Goal: Contribute content: Add original content to the website for others to see

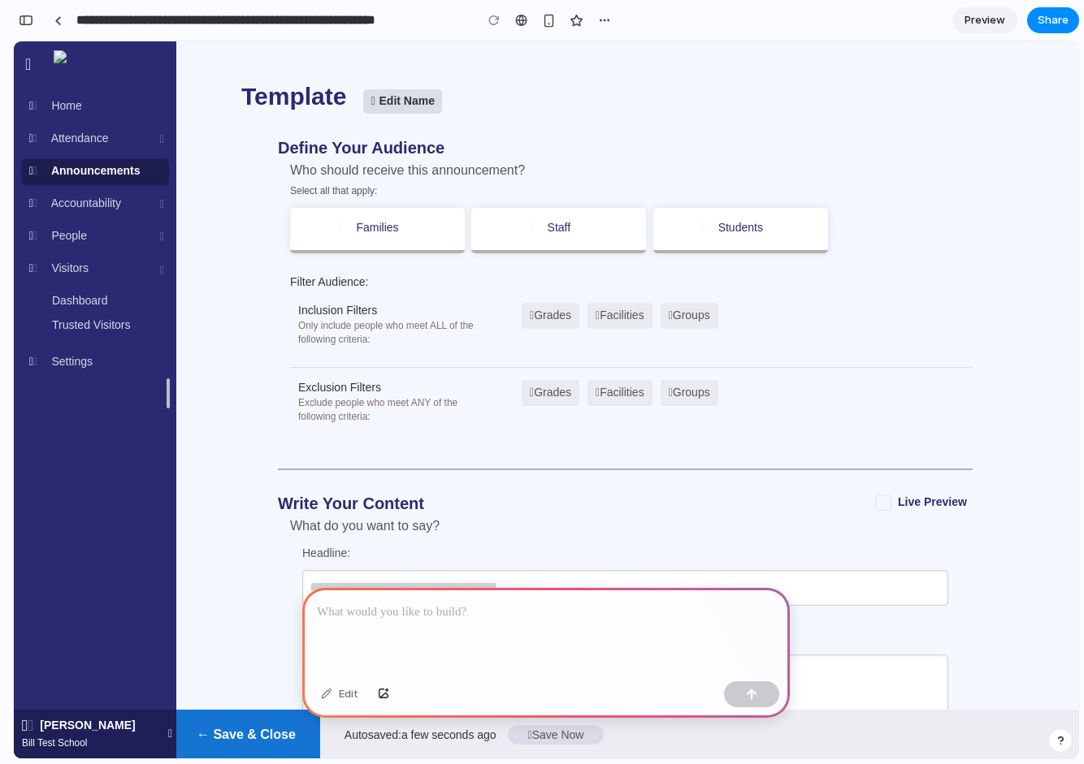
click at [465, 618] on p at bounding box center [546, 612] width 458 height 19
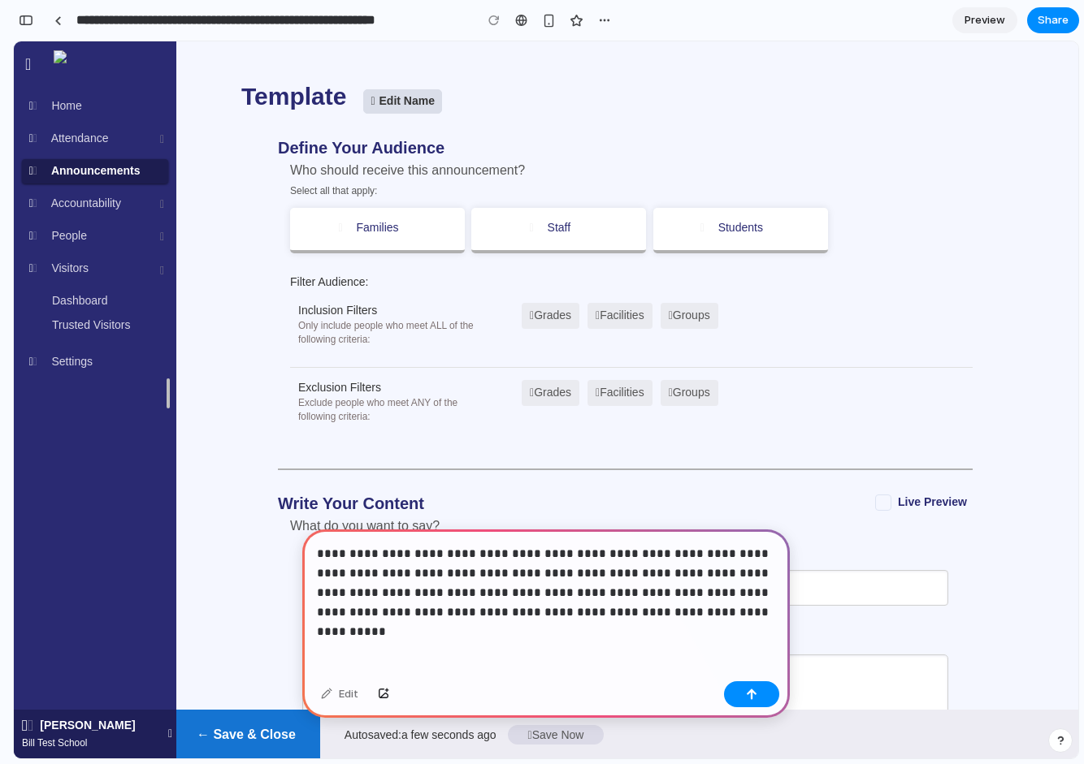
click at [523, 616] on p "**********" at bounding box center [546, 583] width 458 height 78
click at [747, 614] on p "**********" at bounding box center [546, 583] width 458 height 78
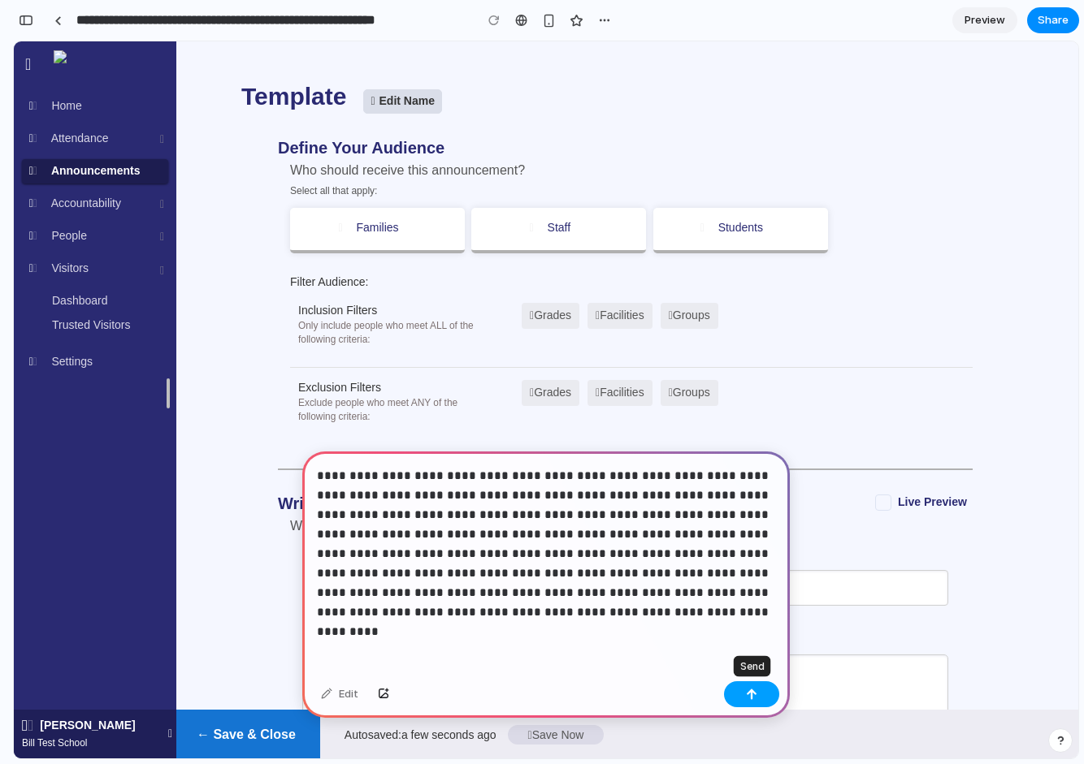
click at [751, 696] on div "button" at bounding box center [751, 694] width 11 height 11
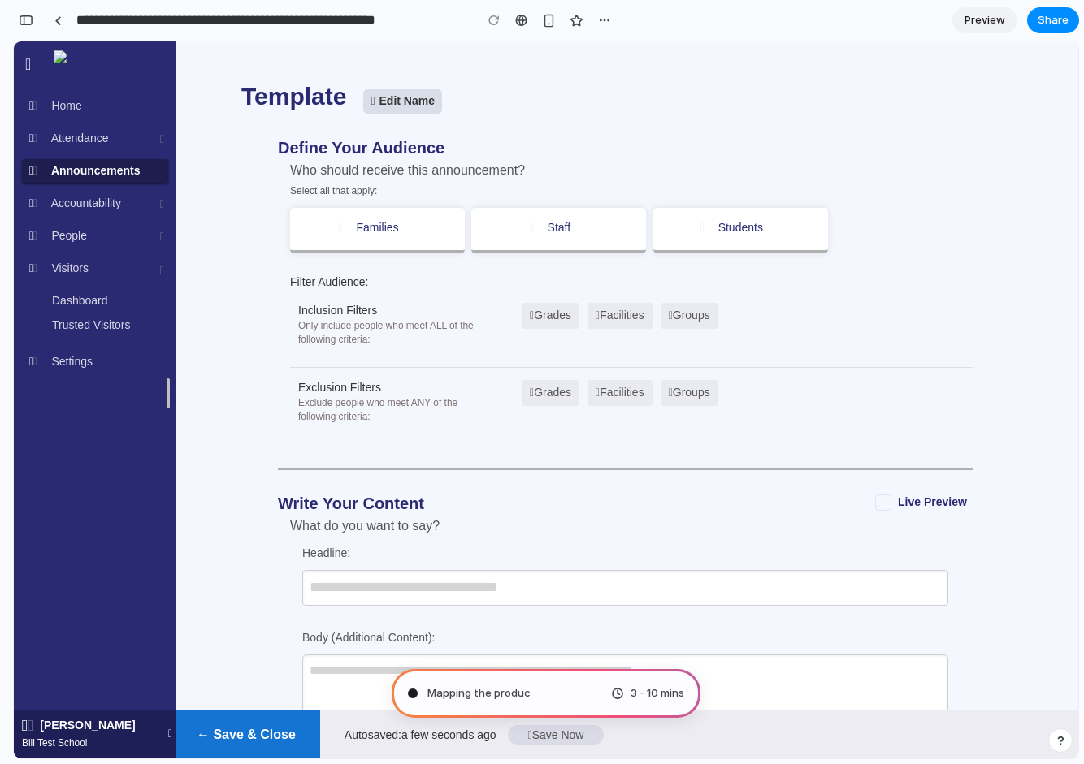
type input "**********"
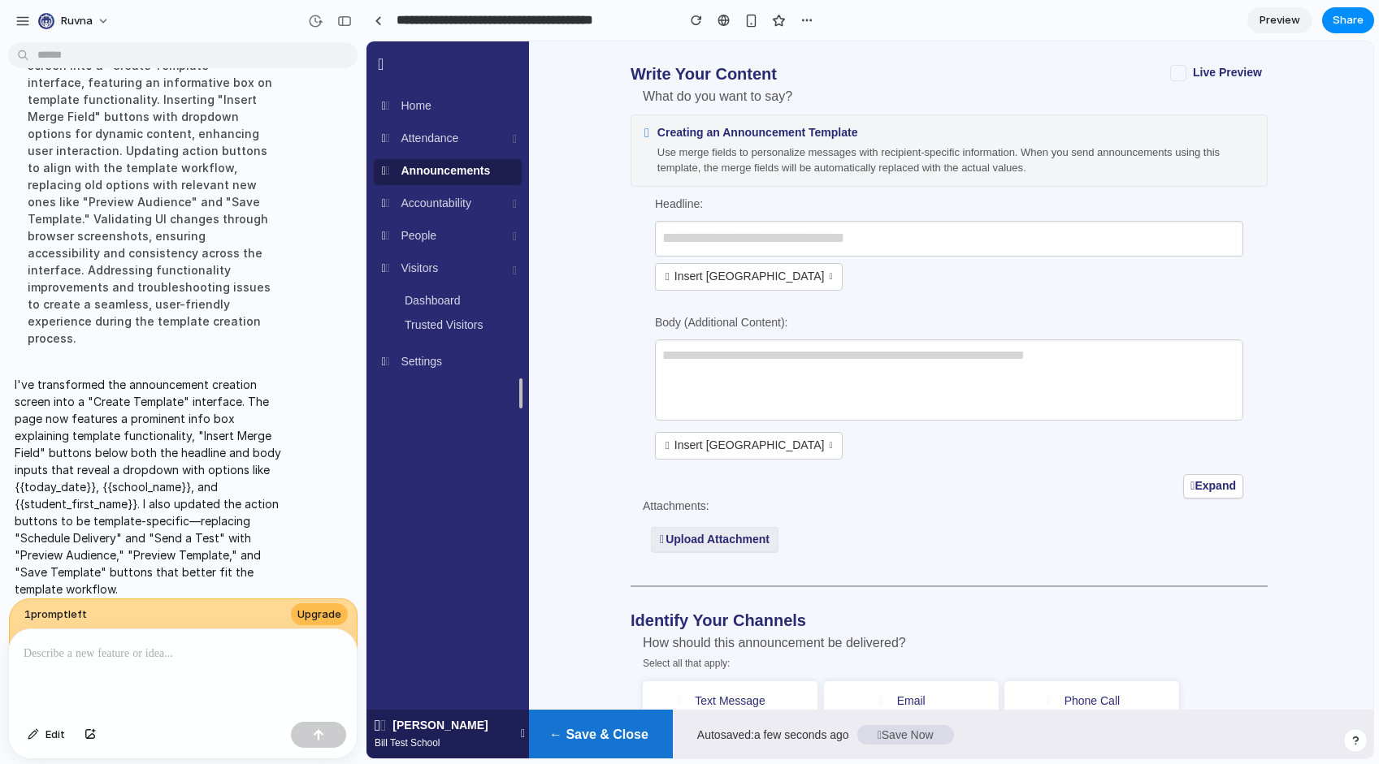
scroll to position [442, 0]
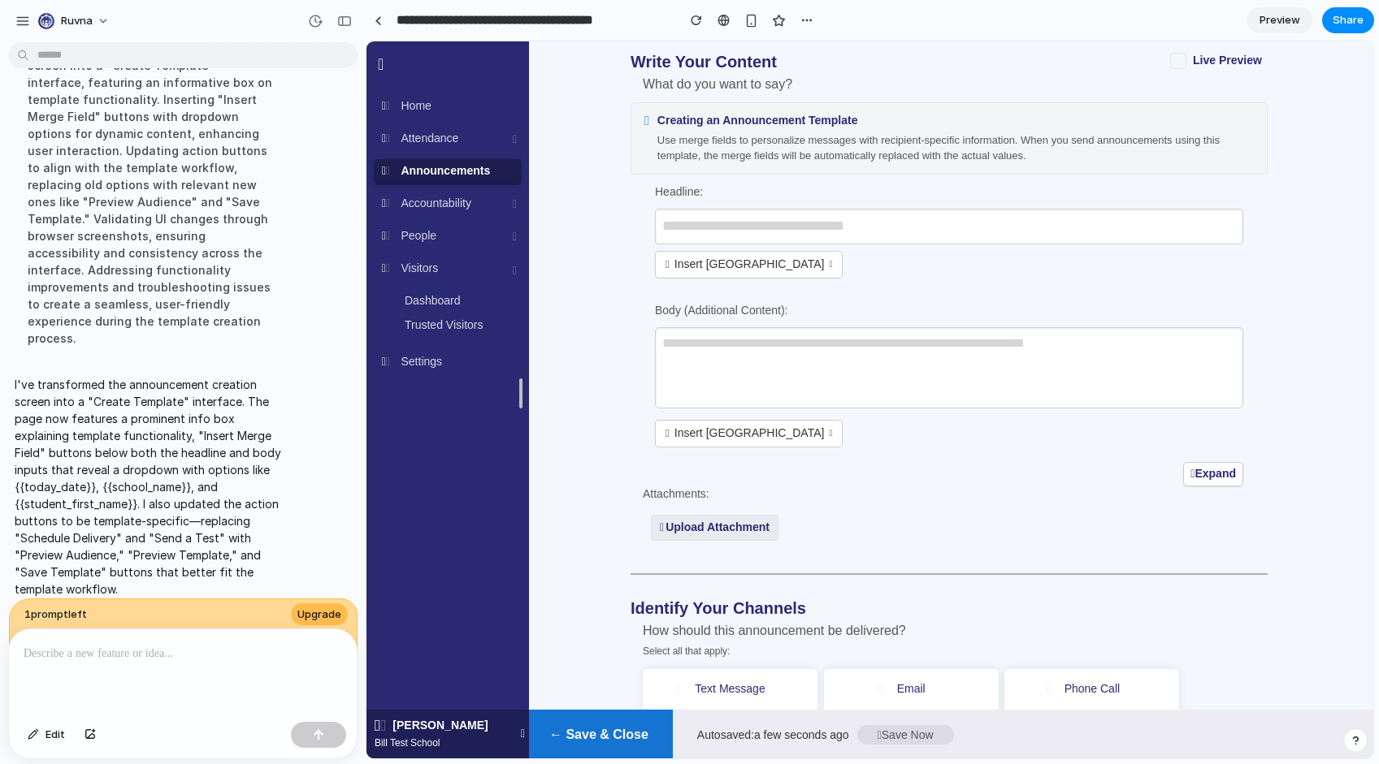
click at [792, 256] on button "Insert [GEOGRAPHIC_DATA]" at bounding box center [749, 265] width 188 height 28
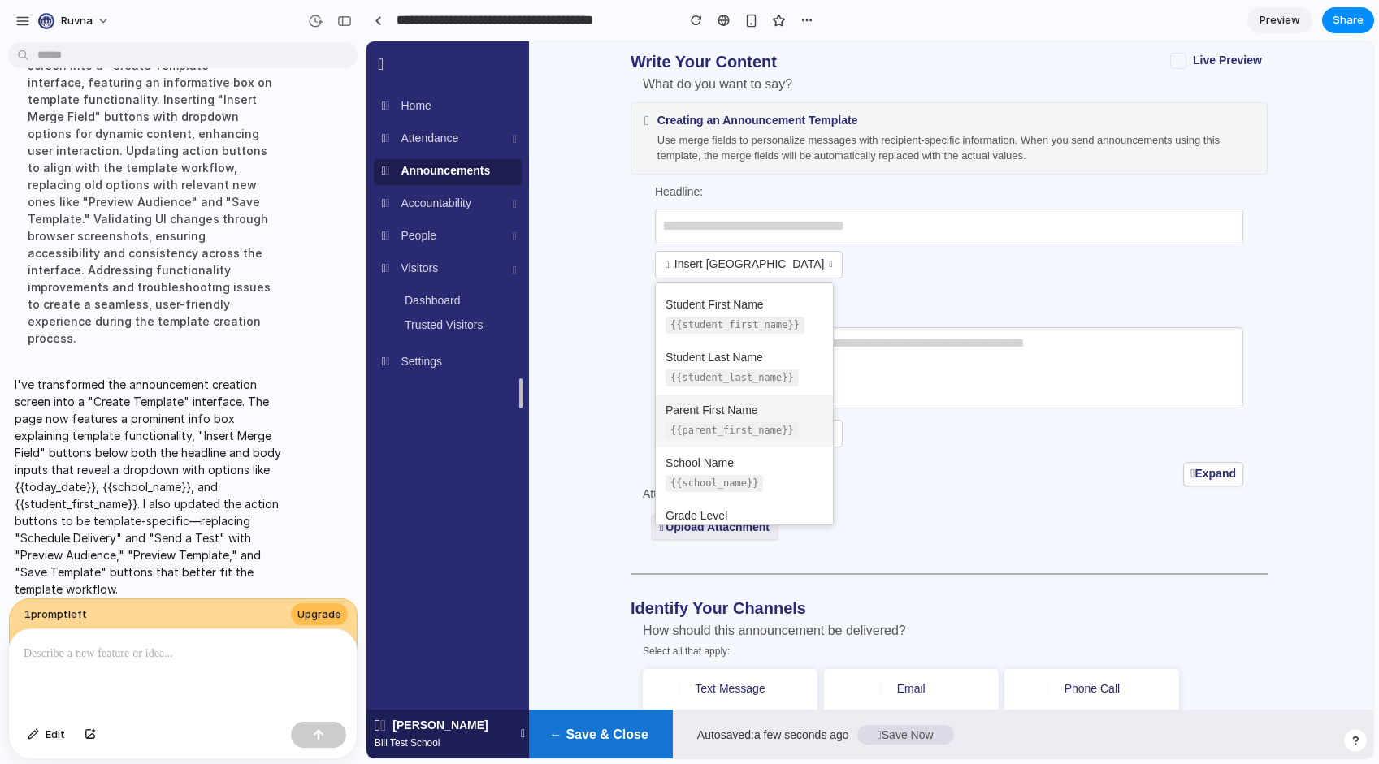
scroll to position [103, 0]
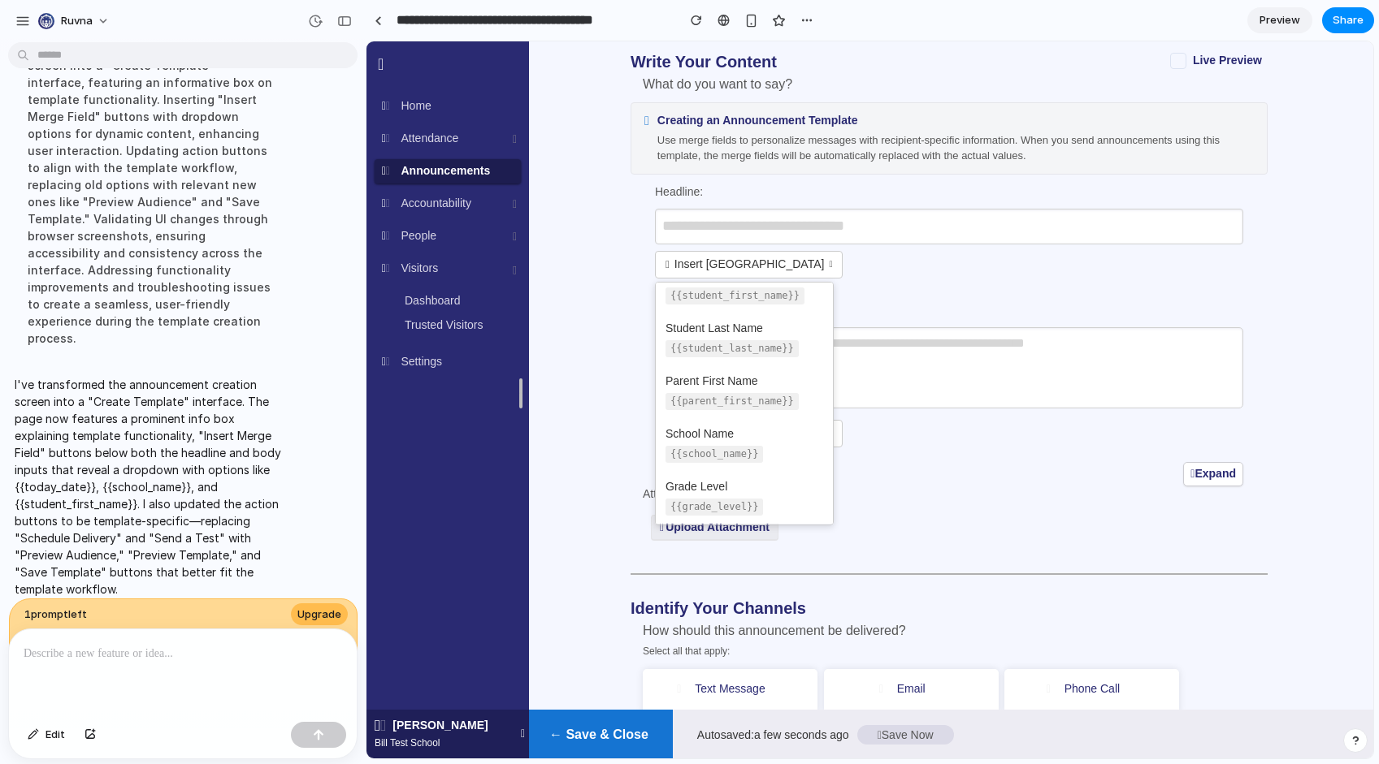
click at [945, 448] on div at bounding box center [948, 314] width 637 height 522
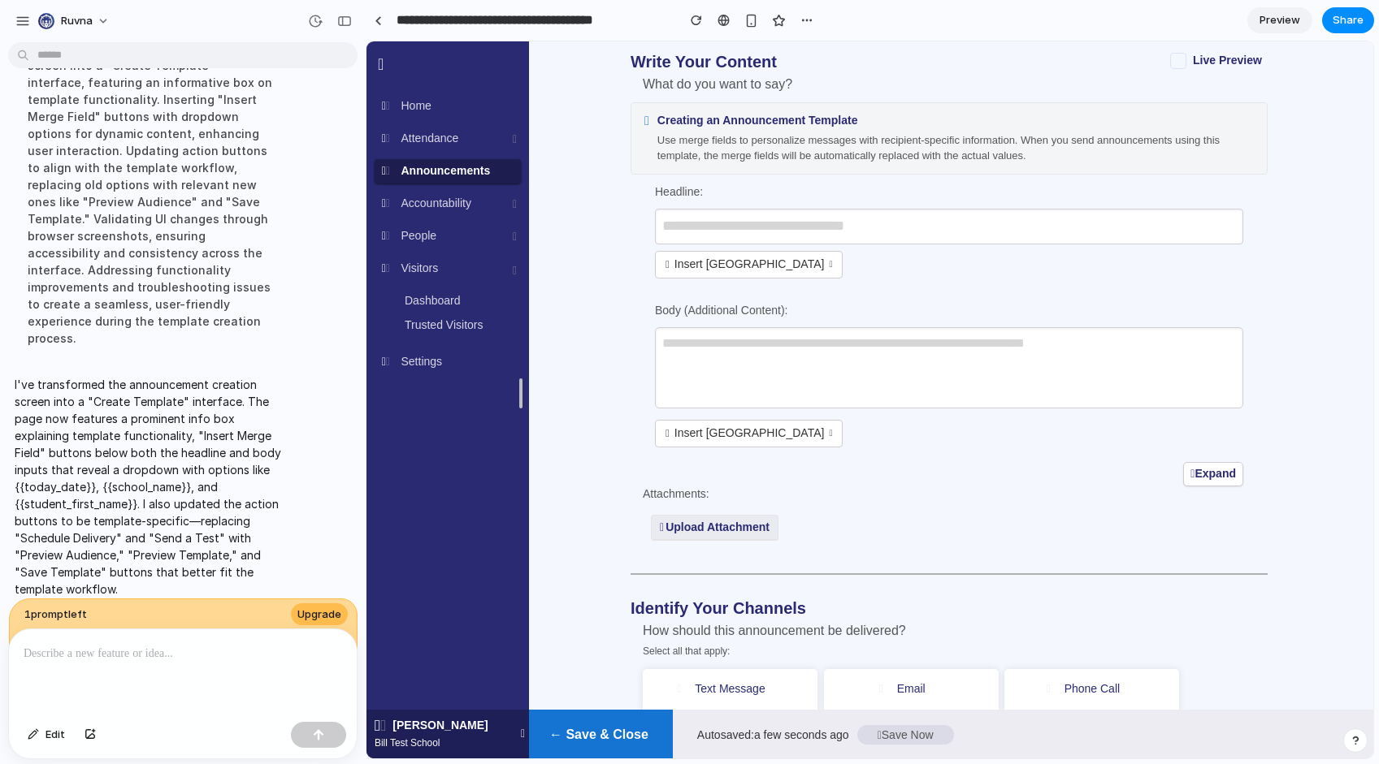
click at [773, 439] on button "Insert [GEOGRAPHIC_DATA]" at bounding box center [749, 434] width 188 height 28
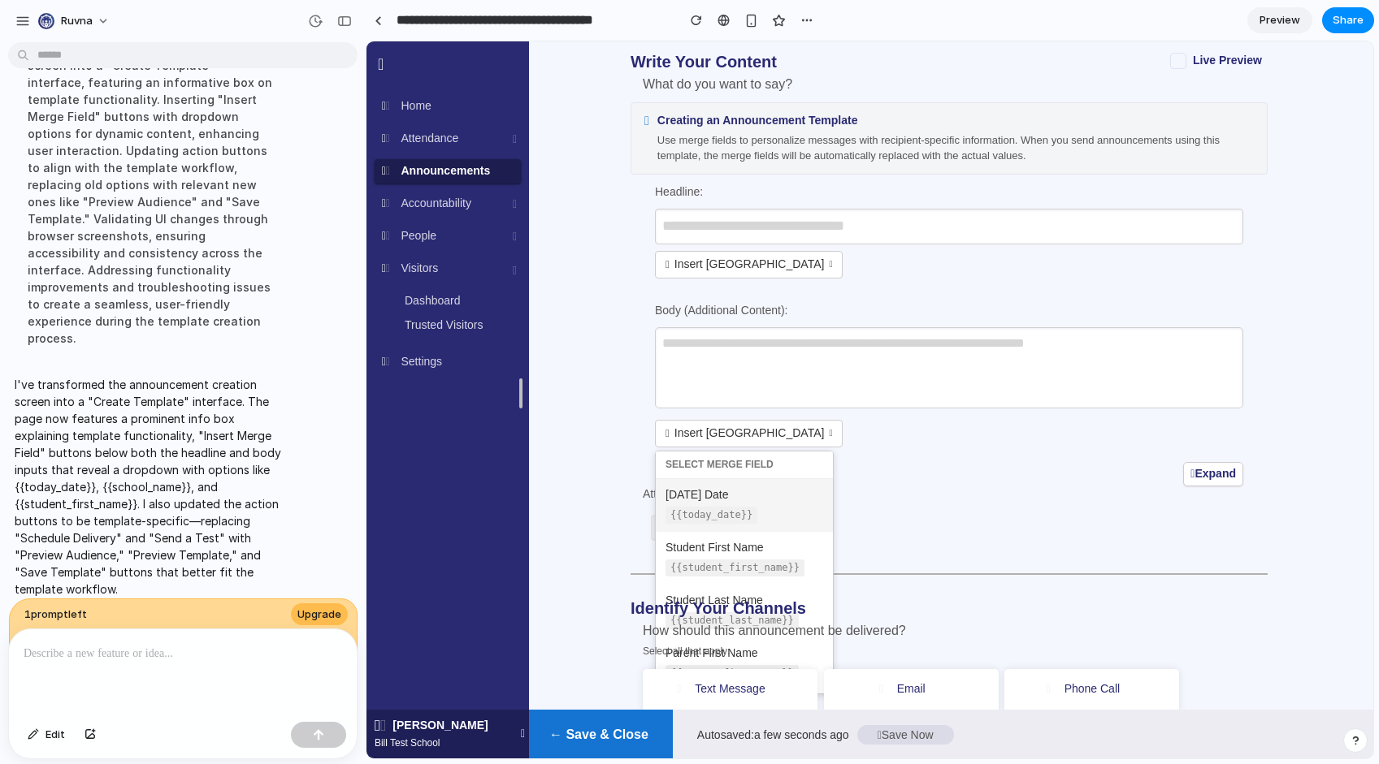
click at [752, 516] on span "{{today_date}}" at bounding box center [711, 515] width 92 height 17
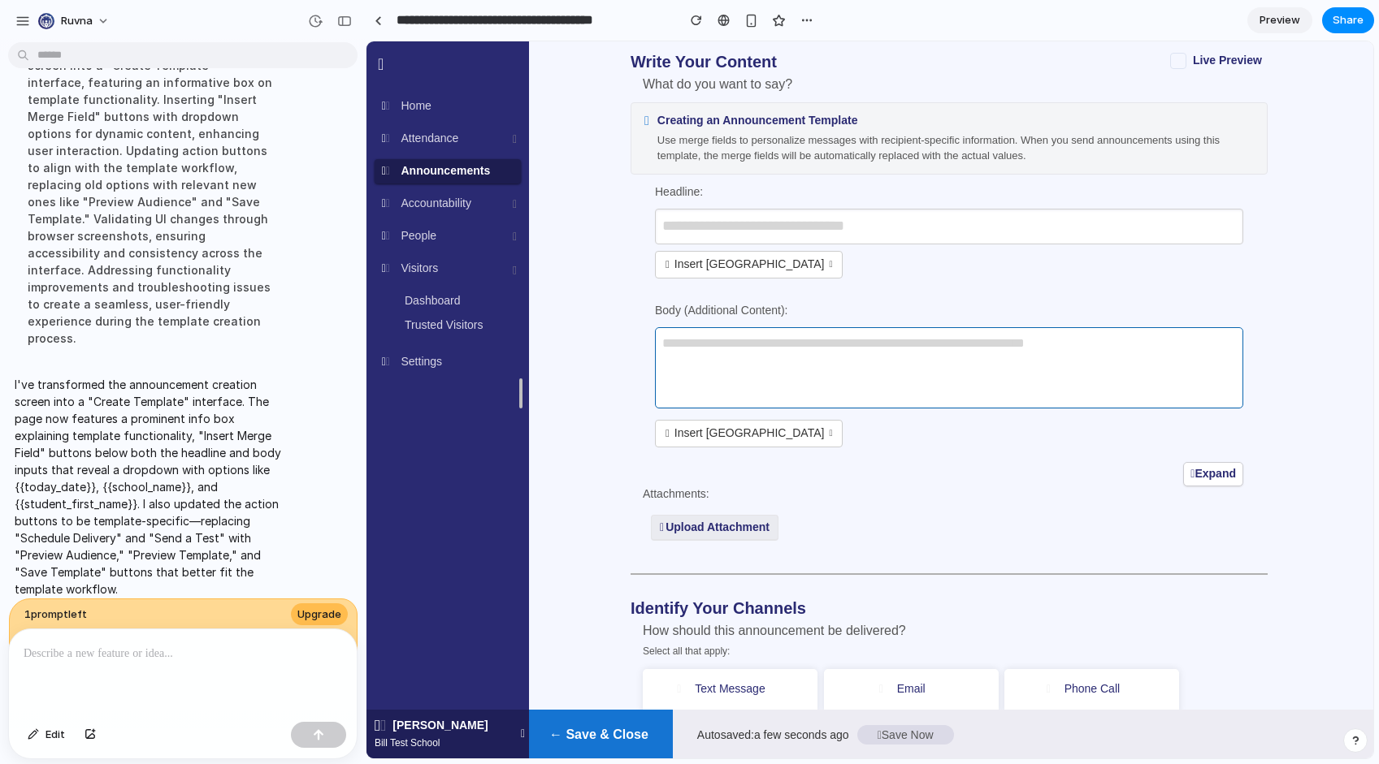
click at [799, 364] on textarea at bounding box center [949, 367] width 588 height 81
click at [777, 441] on button "Insert [GEOGRAPHIC_DATA]" at bounding box center [749, 434] width 188 height 28
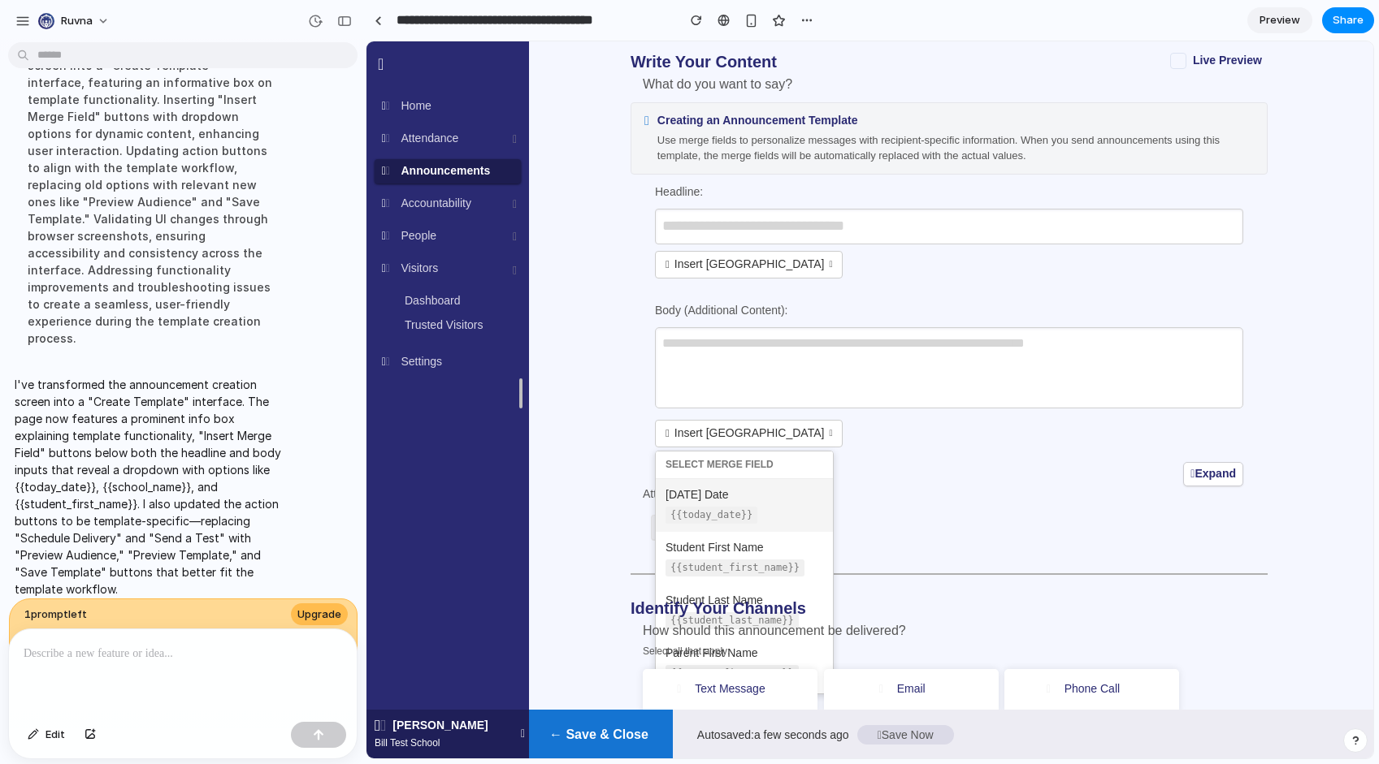
click at [760, 503] on button "[DATE] Date {{today_date}}" at bounding box center [744, 505] width 177 height 53
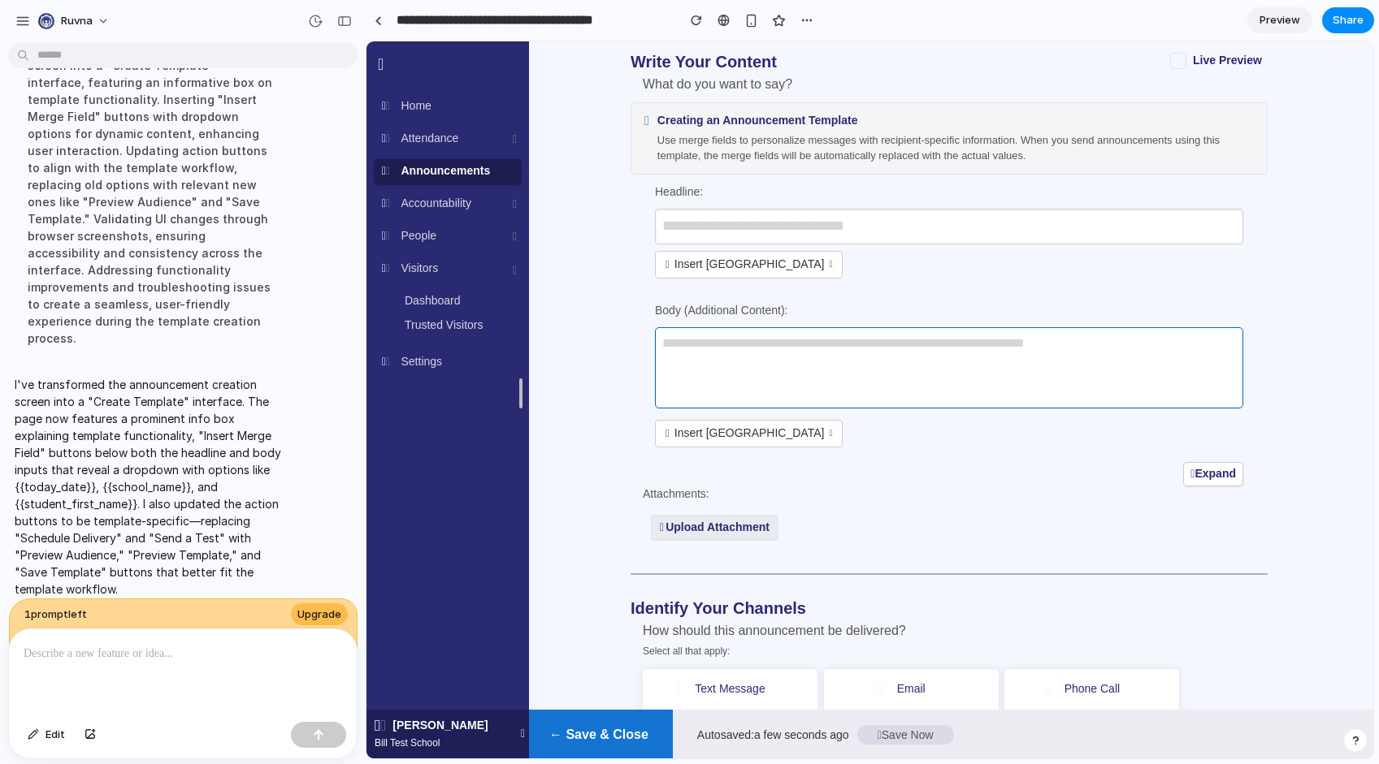
click at [785, 362] on textarea at bounding box center [949, 367] width 588 height 81
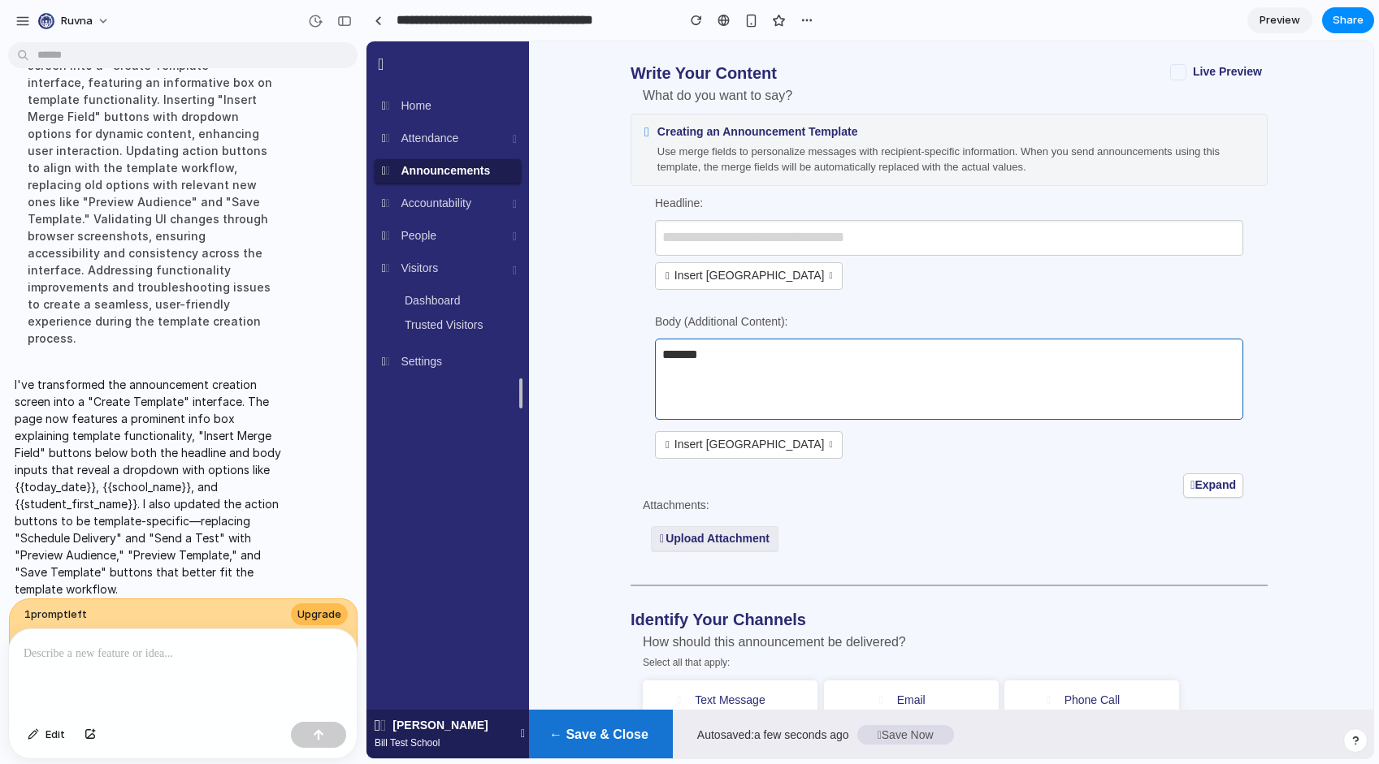
type textarea "******"
click at [765, 452] on button "Insert [GEOGRAPHIC_DATA]" at bounding box center [749, 445] width 188 height 28
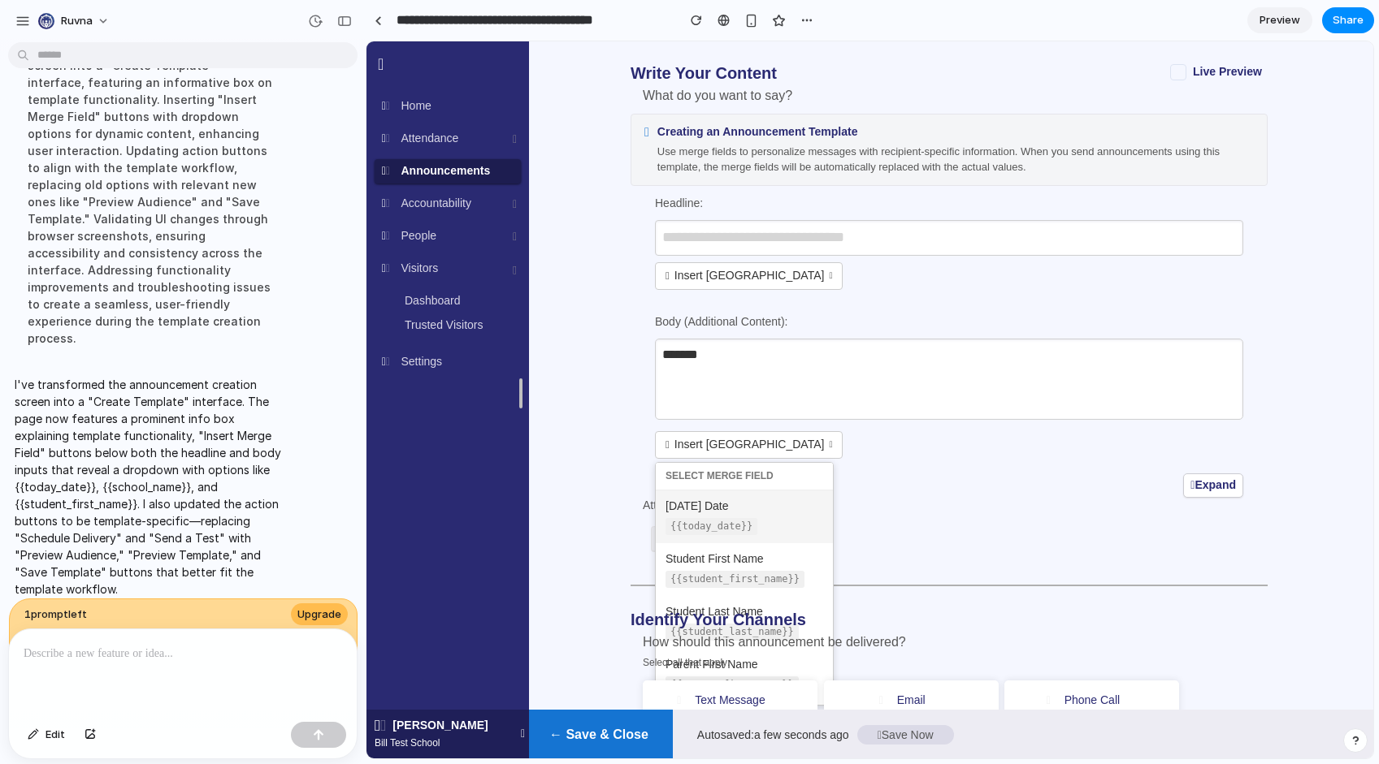
click at [764, 535] on button "[DATE] Date {{today_date}}" at bounding box center [744, 517] width 177 height 53
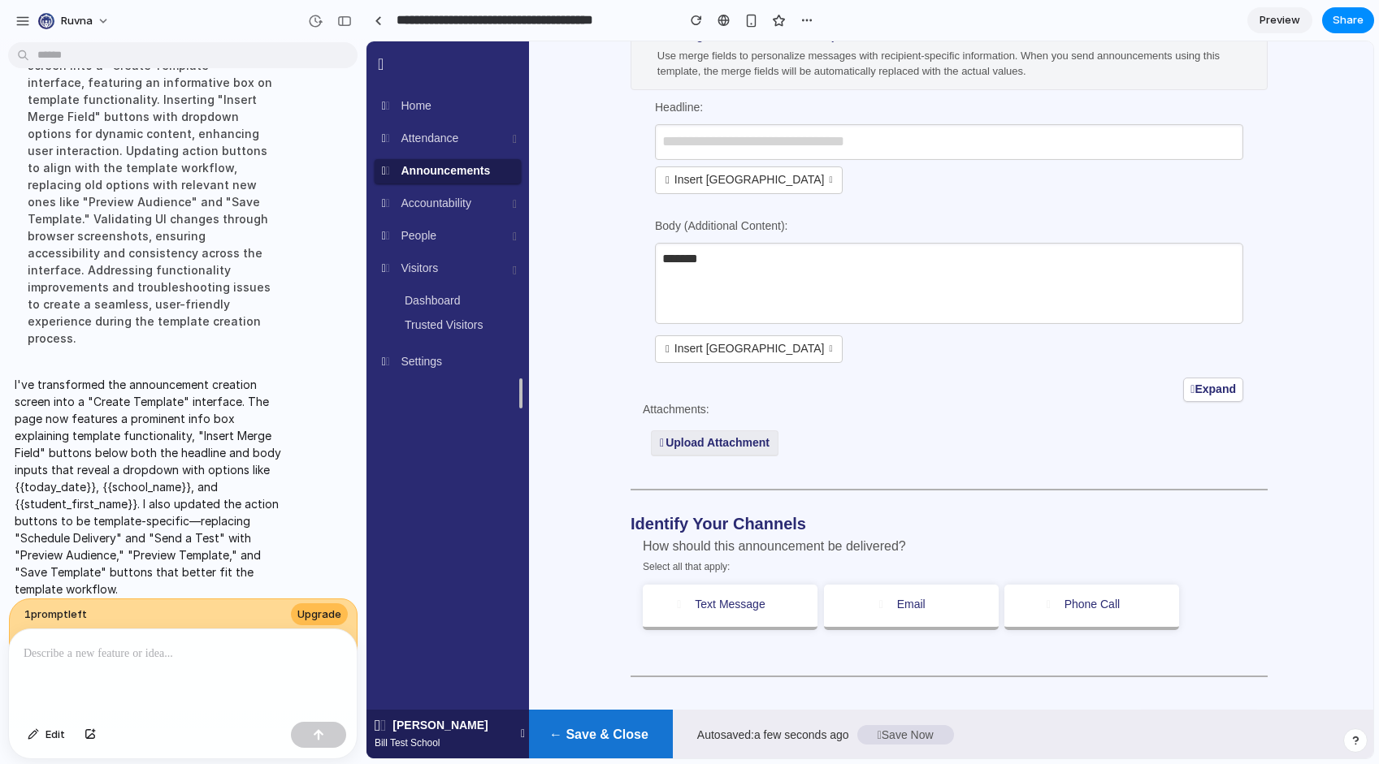
scroll to position [607, 0]
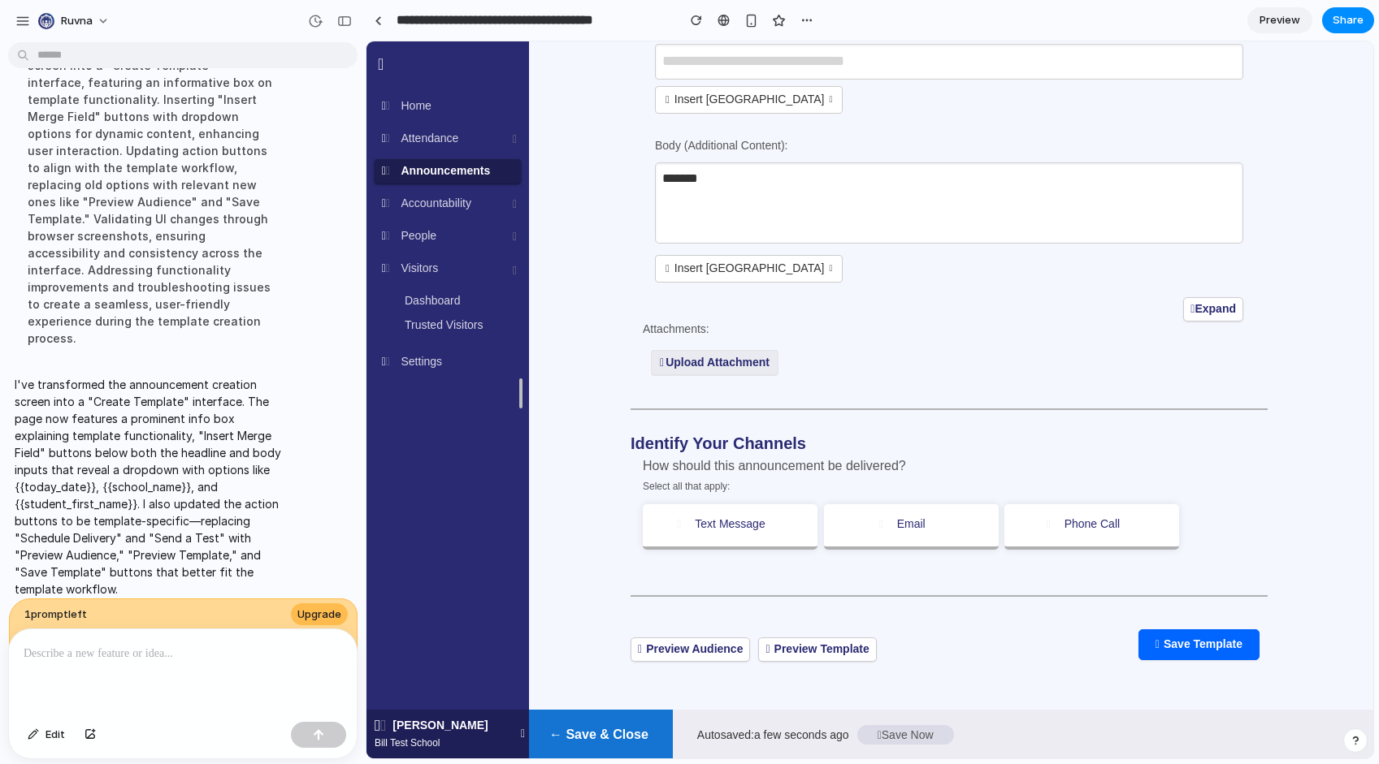
click at [752, 275] on button "Insert [GEOGRAPHIC_DATA]" at bounding box center [749, 269] width 188 height 28
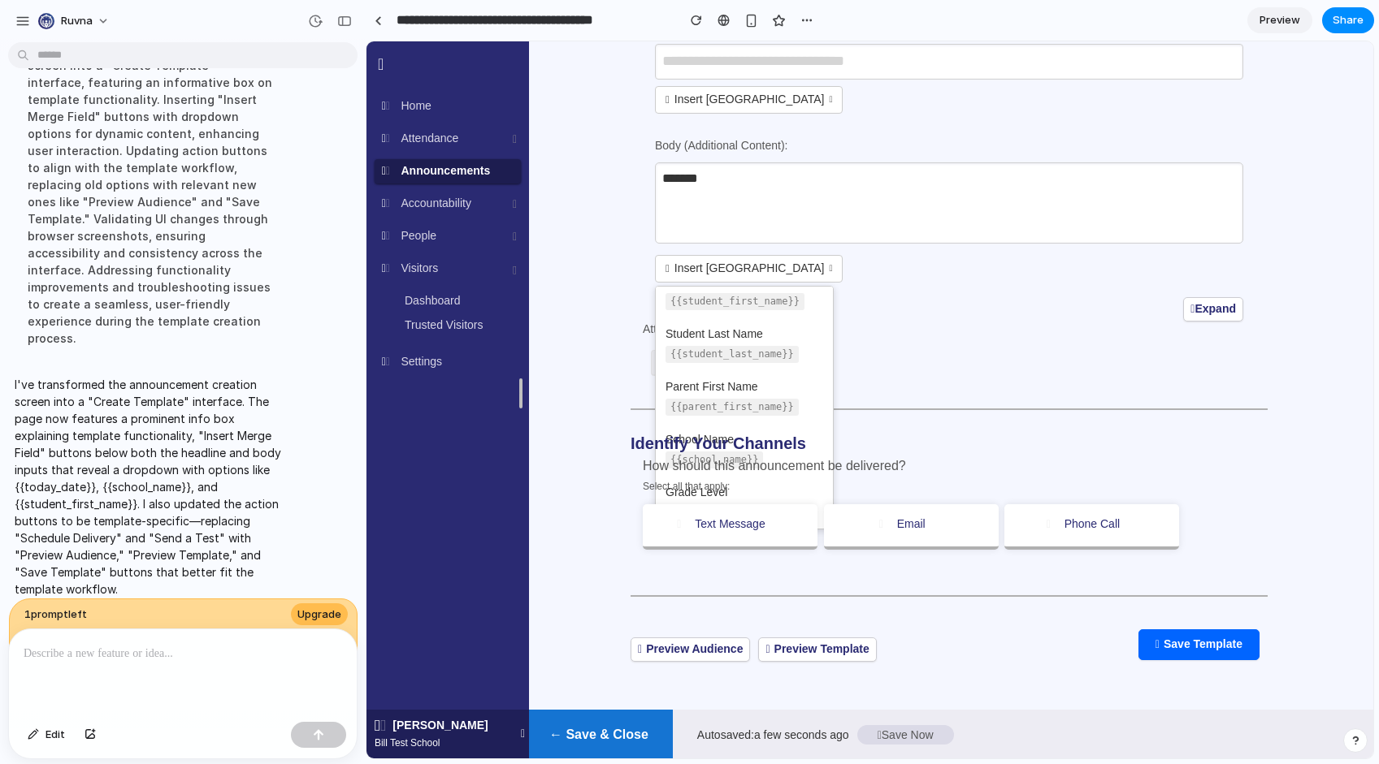
scroll to position [103, 0]
click at [942, 390] on div at bounding box center [948, 149] width 637 height 522
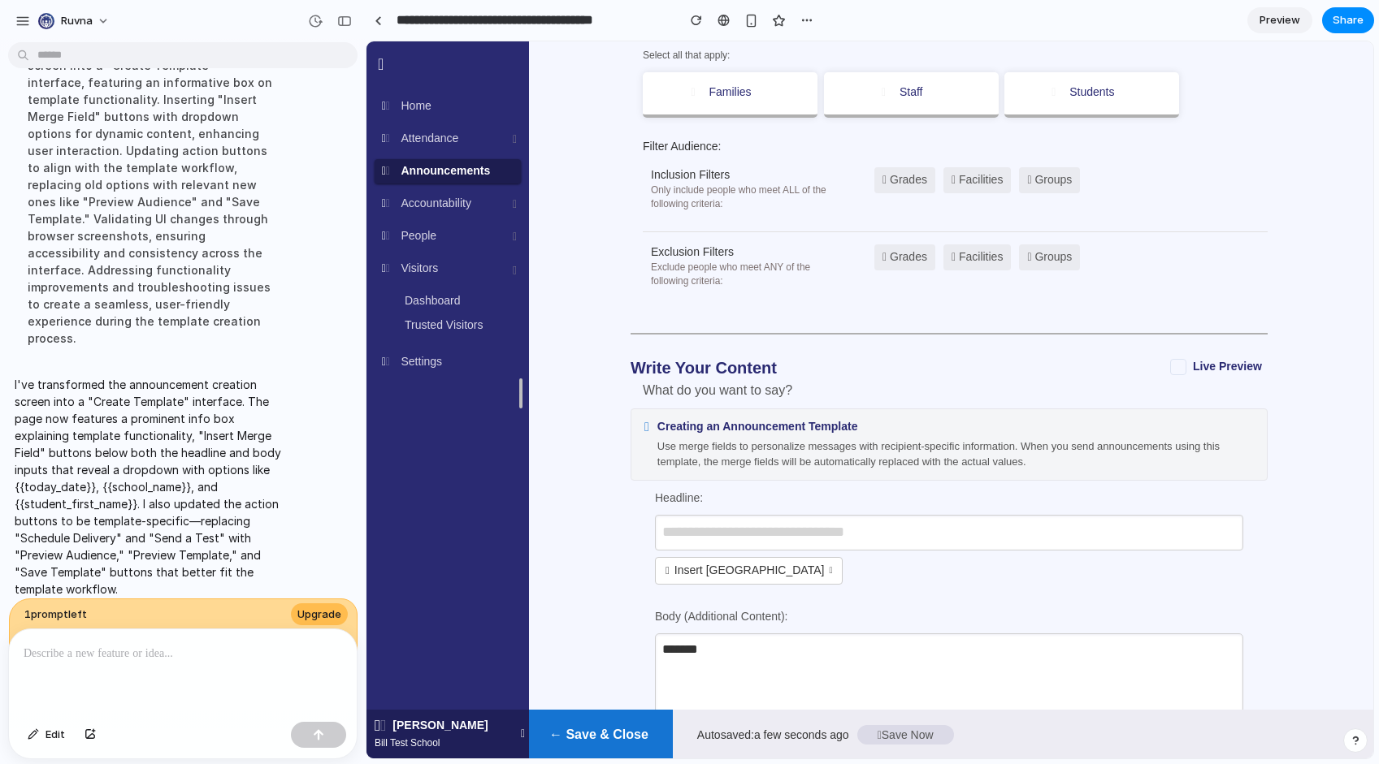
scroll to position [0, 0]
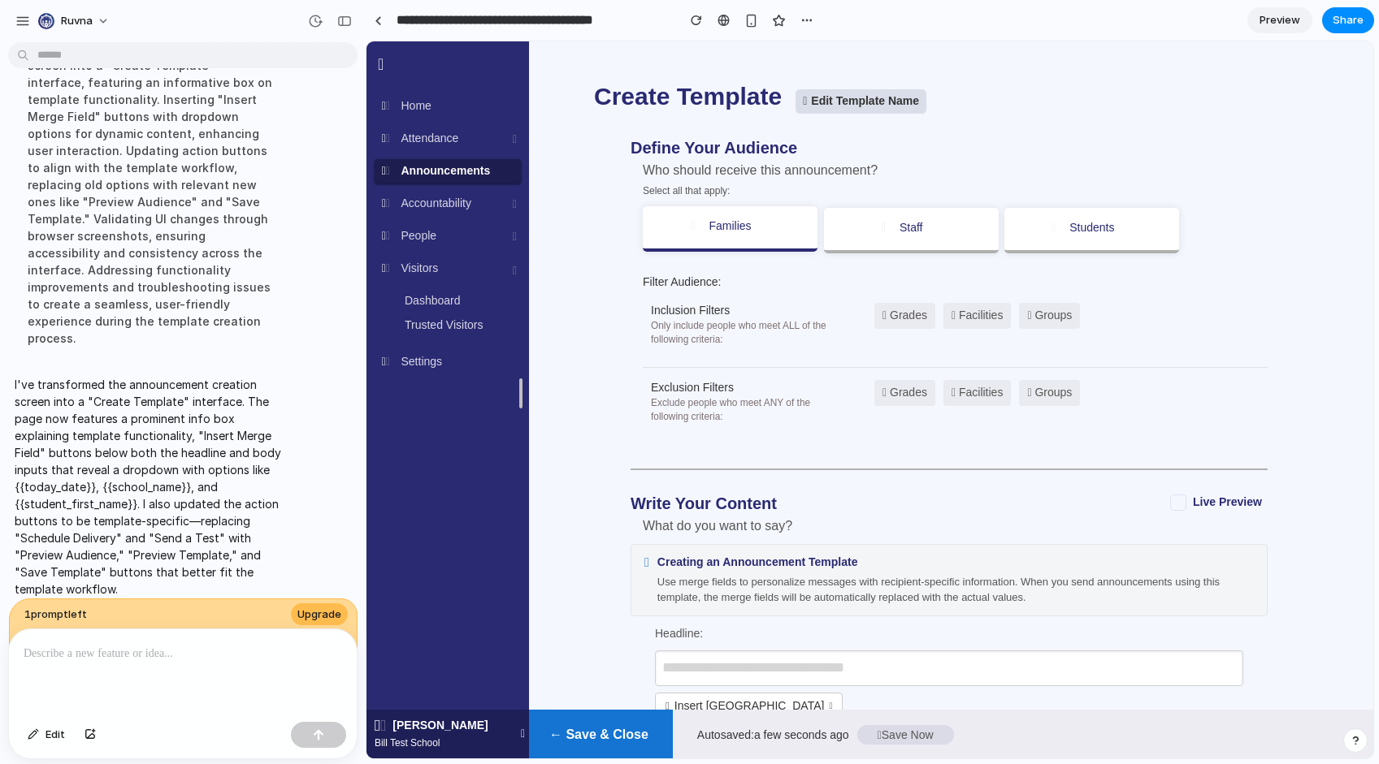
click at [816, 231] on li "Families" at bounding box center [730, 228] width 175 height 45
click at [925, 325] on button "Grades" at bounding box center [904, 316] width 61 height 26
click at [1083, 506] on span at bounding box center [1178, 503] width 16 height 16
click at [1083, 494] on div "Create Template Edit Template Name This Announcement is scheduled to be sent at…" at bounding box center [948, 720] width 799 height 1292
click at [85, 611] on span "1 prompt left" at bounding box center [55, 615] width 63 height 16
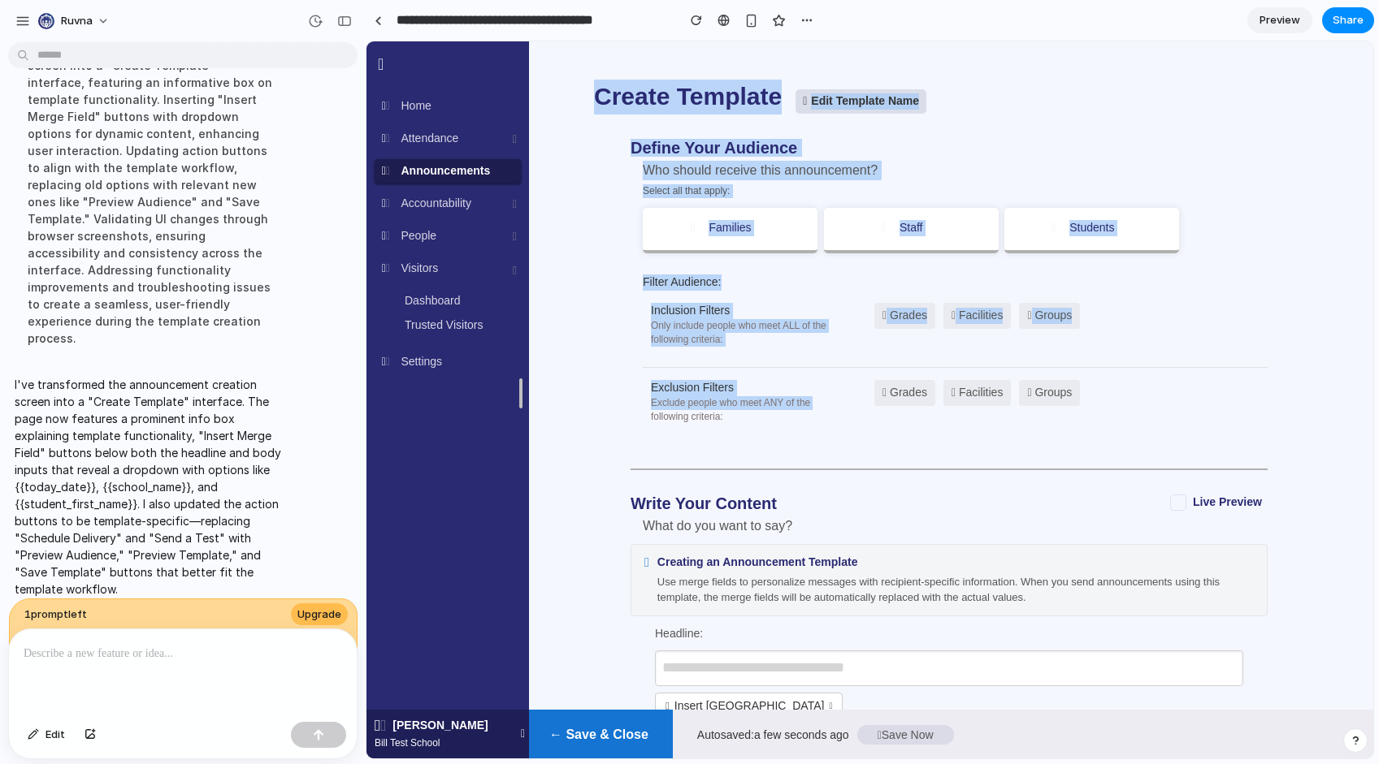
drag, startPoint x: 520, startPoint y: 394, endPoint x: 562, endPoint y: 410, distance: 45.3
click at [562, 410] on div "Bill Test School Home Attendance Dashboard Reports Announcements Accountability…" at bounding box center [869, 720] width 1006 height 1292
click at [621, 396] on div "Create Template Edit Template Name This Announcement is scheduled to be sent at…" at bounding box center [948, 720] width 799 height 1292
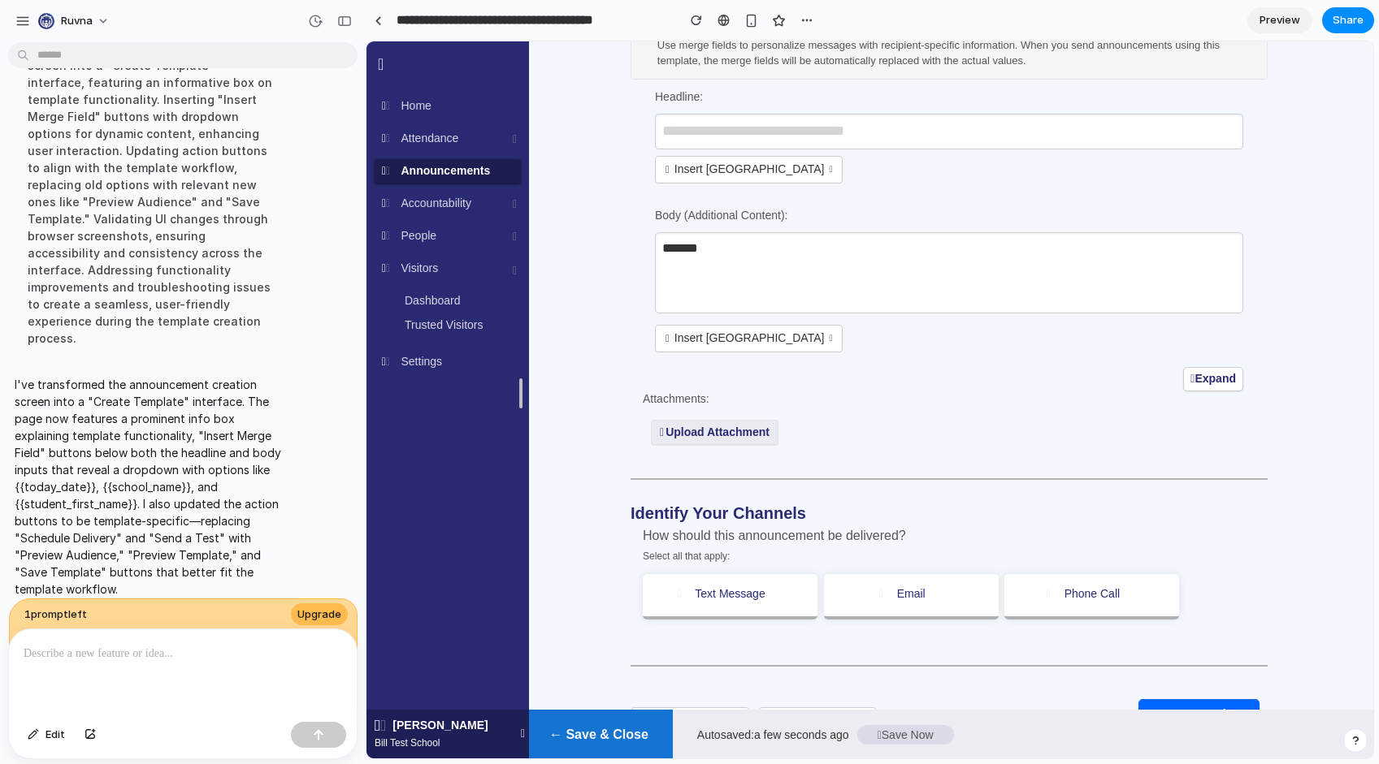
scroll to position [607, 0]
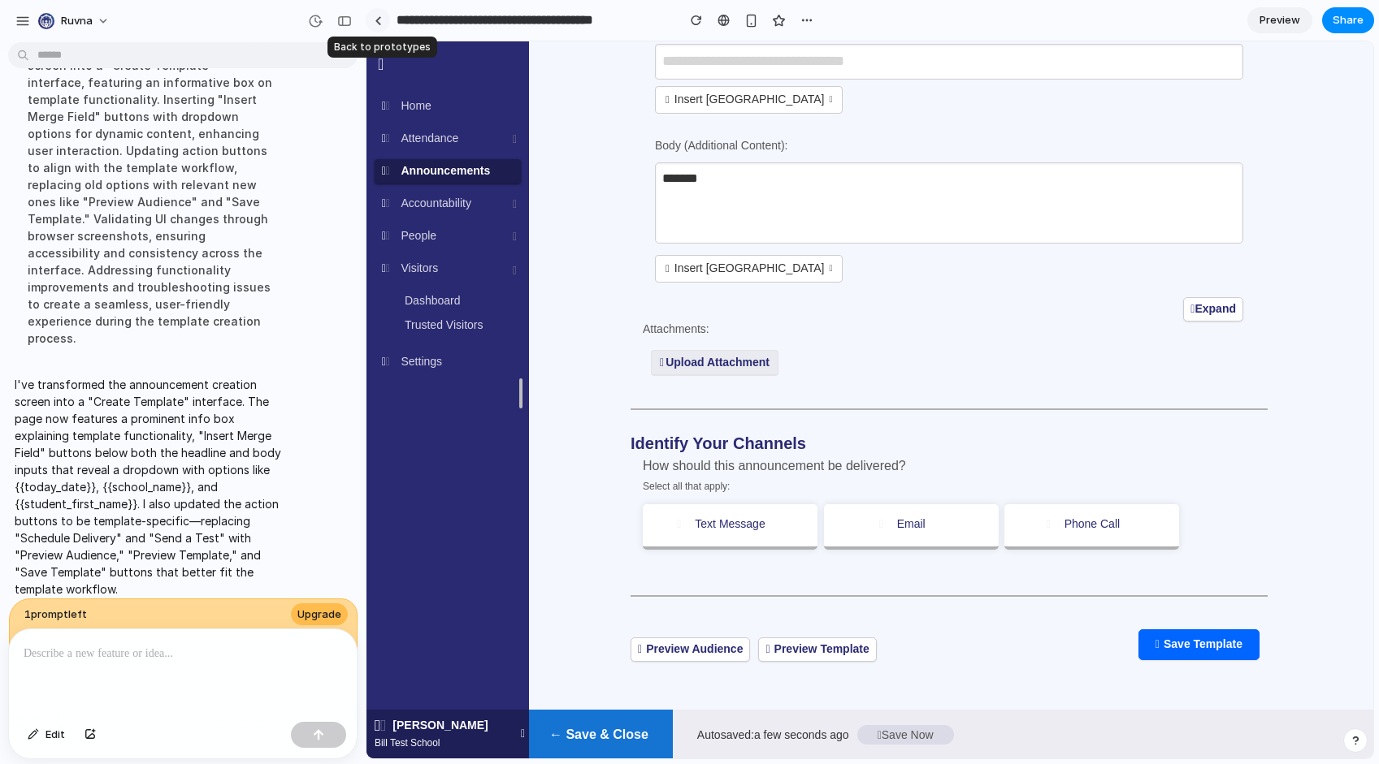
click at [379, 18] on div at bounding box center [377, 20] width 7 height 9
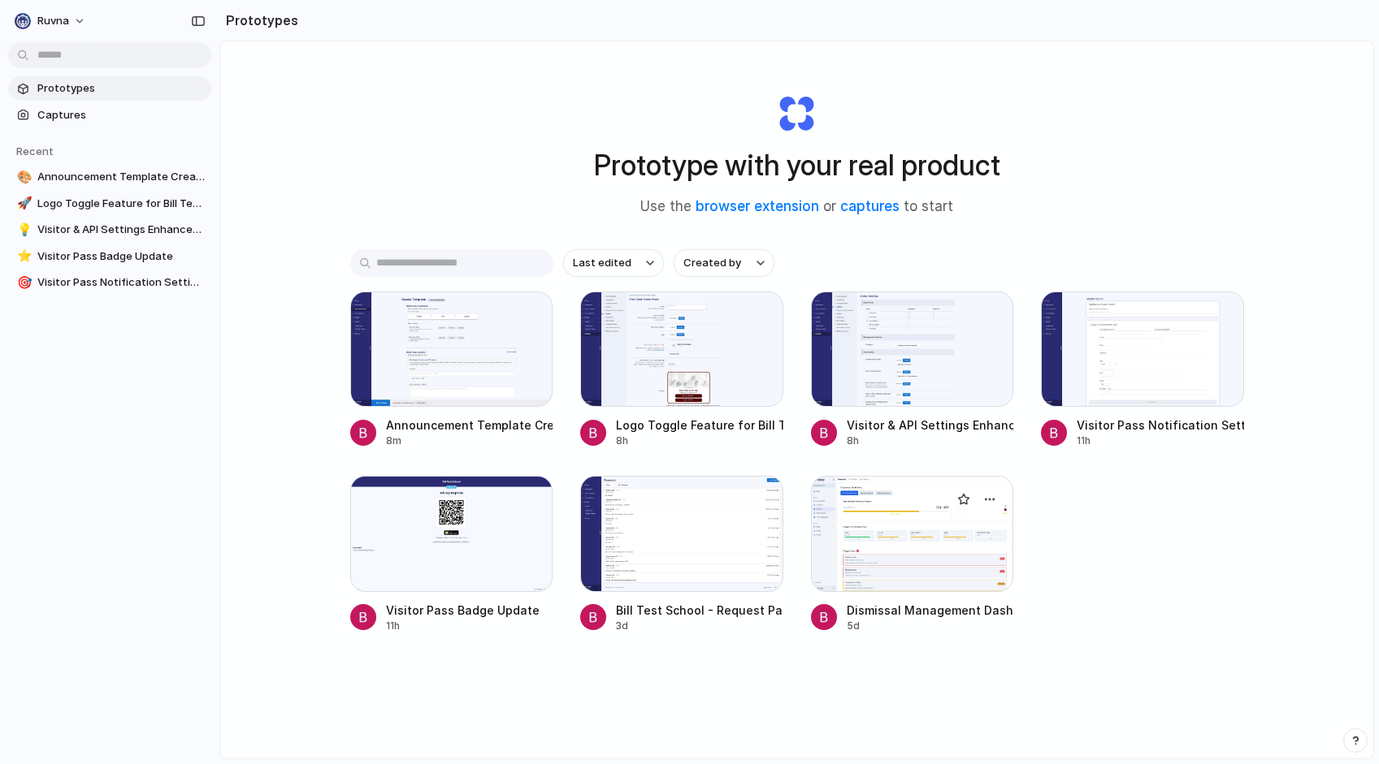
click at [864, 573] on div at bounding box center [912, 533] width 203 height 115
